Goal: Task Accomplishment & Management: Complete application form

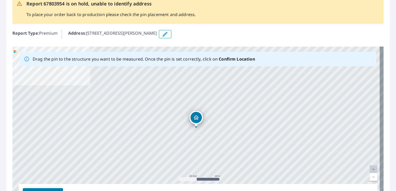
scroll to position [38, 0]
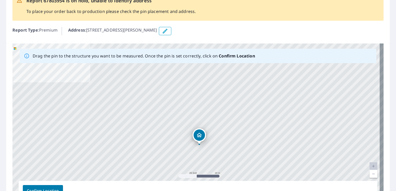
drag, startPoint x: 196, startPoint y: 118, endPoint x: 199, endPoint y: 138, distance: 20.7
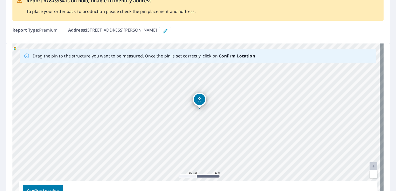
drag, startPoint x: 195, startPoint y: 117, endPoint x: 199, endPoint y: 101, distance: 15.7
click at [199, 101] on div "[STREET_ADDRESS][PERSON_NAME]" at bounding box center [198, 125] width 372 height 163
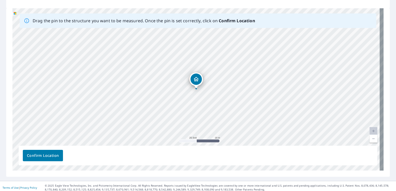
scroll to position [77, 0]
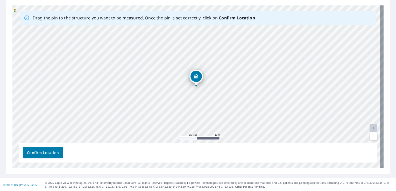
click at [42, 154] on span "Confirm Location" at bounding box center [43, 153] width 32 height 6
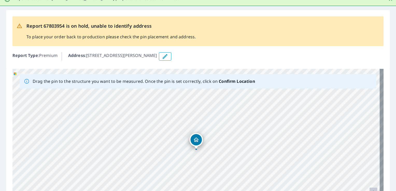
scroll to position [0, 0]
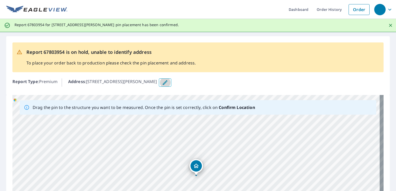
click at [162, 85] on icon "button" at bounding box center [165, 83] width 6 height 6
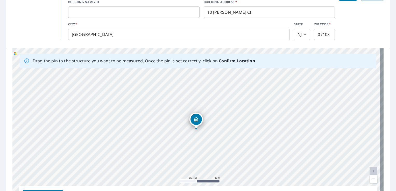
scroll to position [90, 0]
drag, startPoint x: 203, startPoint y: 161, endPoint x: 176, endPoint y: 154, distance: 28.2
click at [176, 154] on div "[STREET_ADDRESS][PERSON_NAME]" at bounding box center [198, 129] width 372 height 163
click at [174, 137] on div "[STREET_ADDRESS][PERSON_NAME]" at bounding box center [198, 129] width 372 height 163
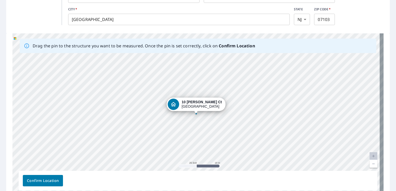
scroll to position [132, 0]
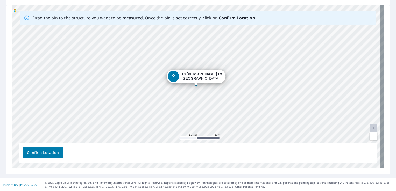
click at [49, 157] on button "Confirm Location" at bounding box center [43, 152] width 40 height 11
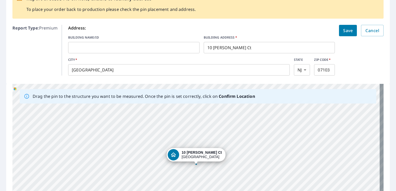
scroll to position [0, 0]
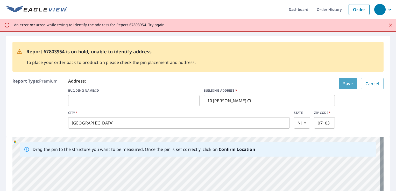
click at [344, 84] on span "Save" at bounding box center [349, 83] width 10 height 7
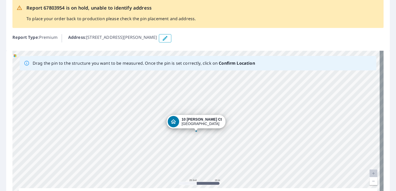
scroll to position [45, 0]
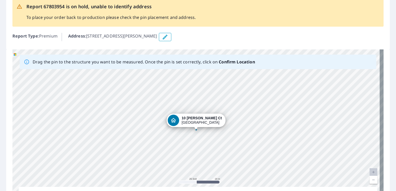
click at [162, 37] on icon "button" at bounding box center [165, 37] width 6 height 6
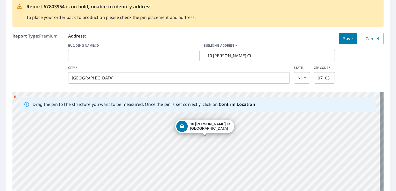
drag, startPoint x: 199, startPoint y: 149, endPoint x: 207, endPoint y: 112, distance: 37.6
click at [207, 112] on div "[STREET_ADDRESS][PERSON_NAME]" at bounding box center [198, 173] width 372 height 163
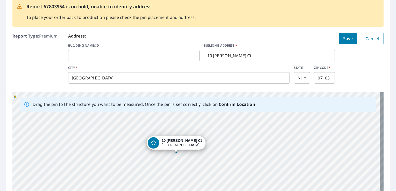
drag, startPoint x: 214, startPoint y: 165, endPoint x: 186, endPoint y: 181, distance: 33.0
click at [186, 181] on div "[STREET_ADDRESS][PERSON_NAME]" at bounding box center [198, 173] width 372 height 163
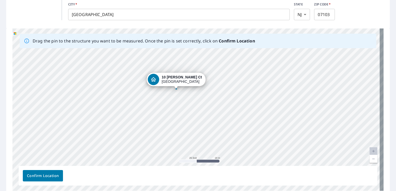
scroll to position [111, 0]
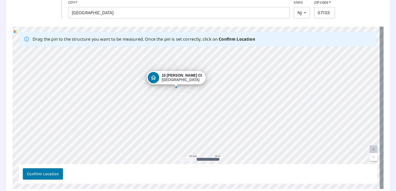
click at [371, 157] on link "Current Level 20, Zoom Out" at bounding box center [374, 158] width 8 height 8
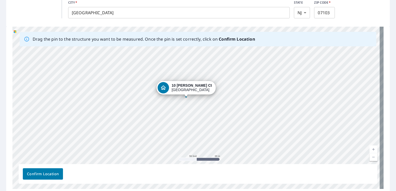
scroll to position [0, 0]
